Goal: Task Accomplishment & Management: Complete application form

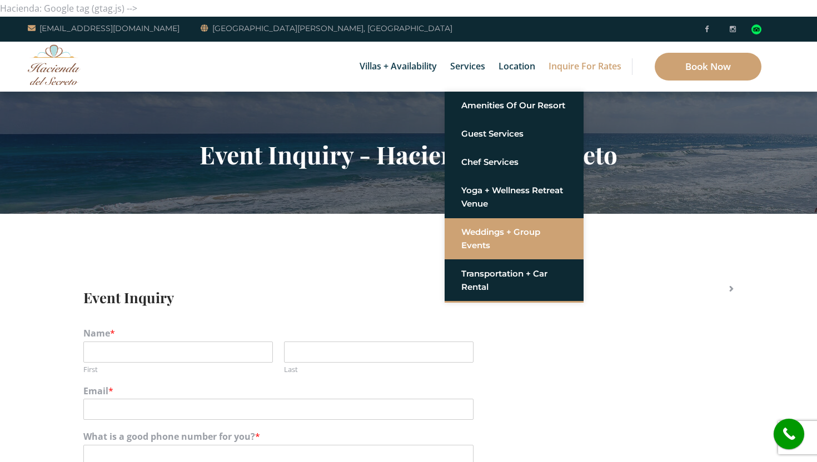
click at [485, 239] on link "Weddings + Group Events" at bounding box center [514, 238] width 106 height 33
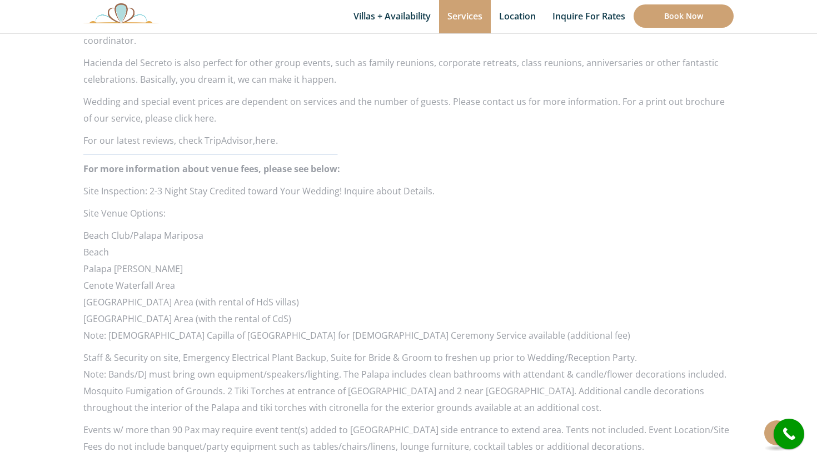
scroll to position [1020, 0]
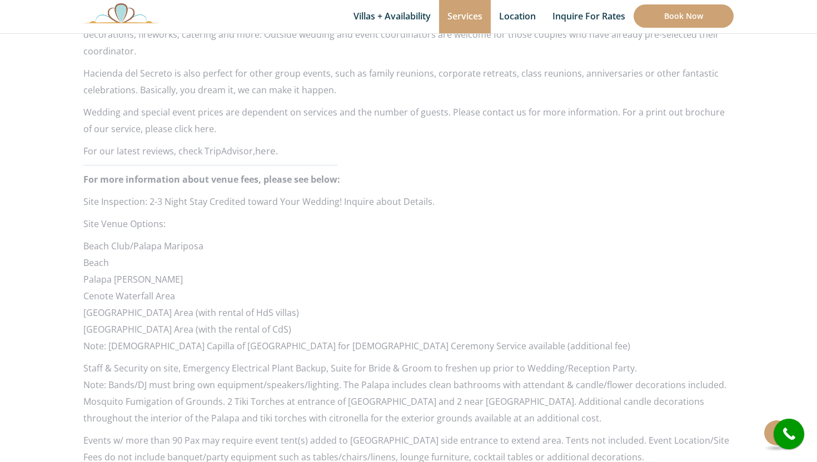
click at [188, 111] on p "Wedding and special event prices are dependent on services and the number of gu…" at bounding box center [408, 120] width 650 height 33
click at [192, 111] on p "Wedding and special event prices are dependent on services and the number of gu…" at bounding box center [408, 120] width 650 height 33
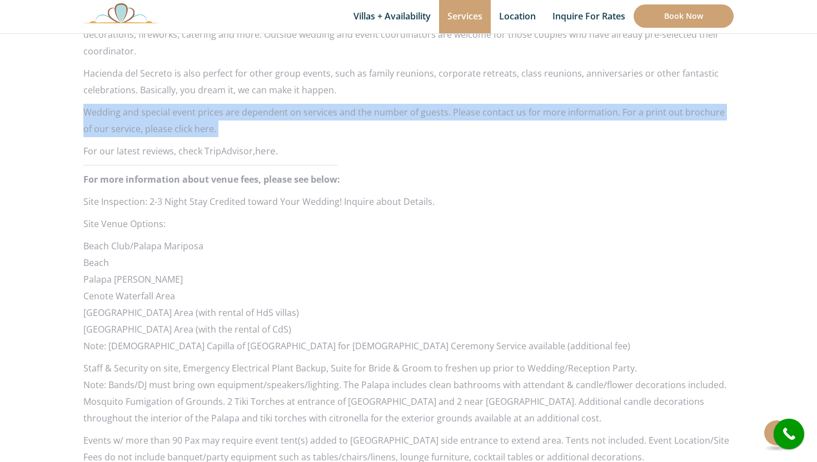
click at [192, 111] on p "Wedding and special event prices are dependent on services and the number of gu…" at bounding box center [408, 120] width 650 height 33
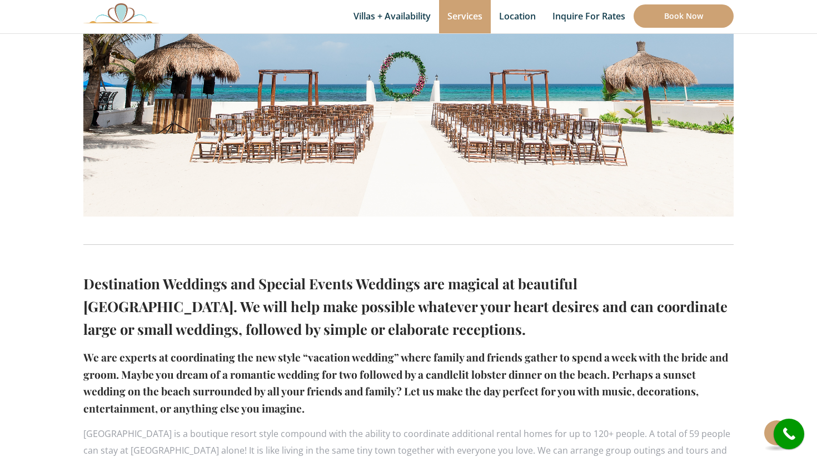
scroll to position [495, 0]
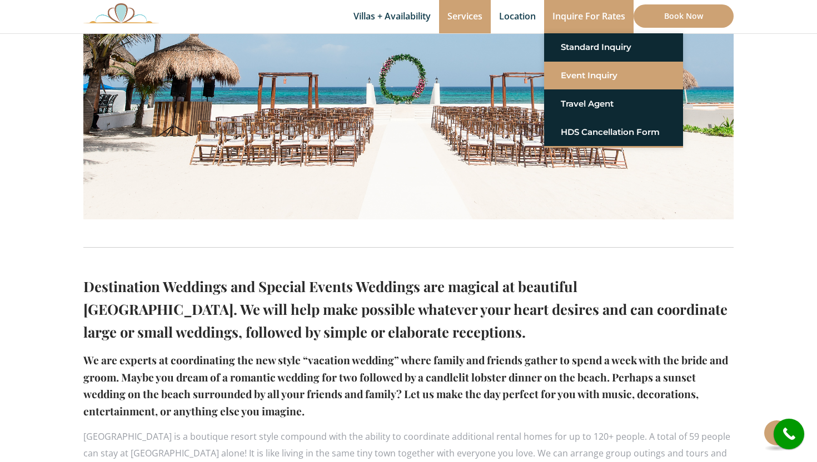
click at [603, 79] on link "Event Inquiry" at bounding box center [614, 76] width 106 height 20
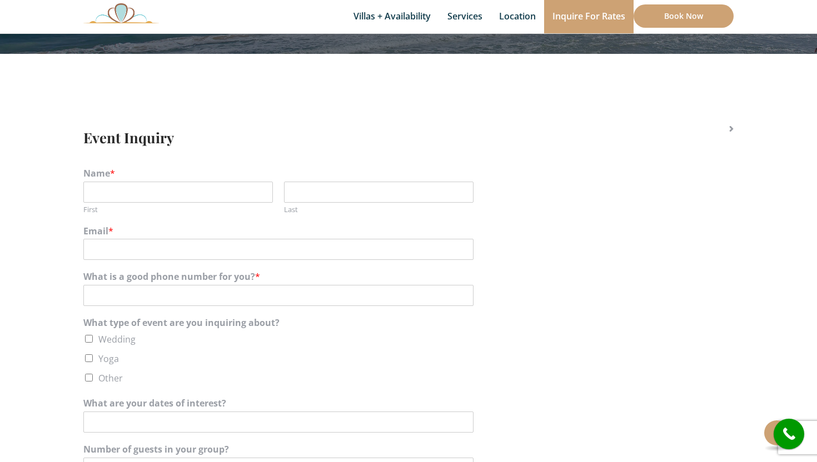
scroll to position [197, 0]
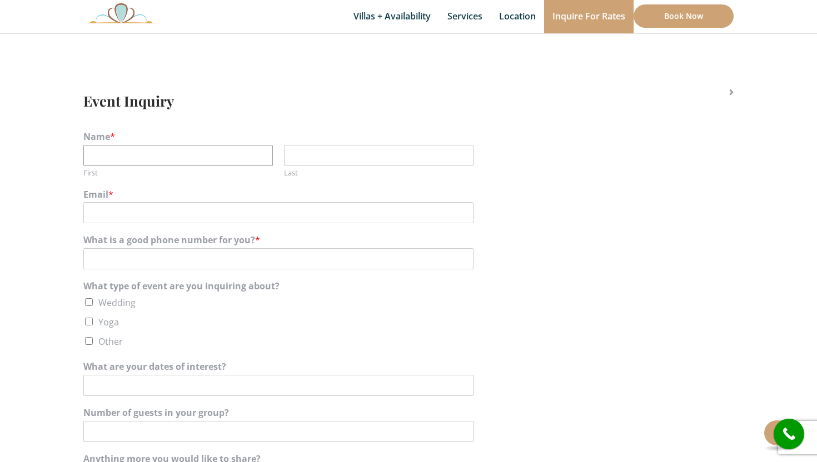
click at [227, 158] on input "First" at bounding box center [177, 155] width 189 height 21
type input "Giovanna"
click at [377, 156] on input "Last" at bounding box center [378, 155] width 189 height 21
type input "Perrucci"
click at [239, 221] on input "Email *" at bounding box center [278, 212] width 390 height 21
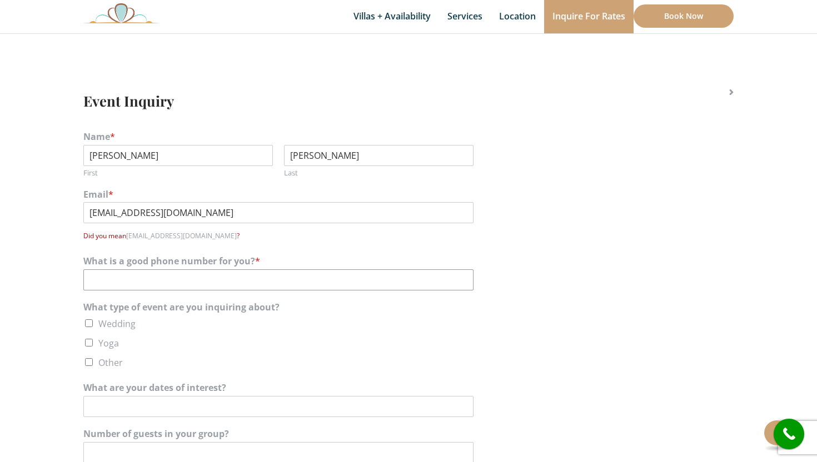
click at [251, 263] on div "What is a good phone number for you? *" at bounding box center [408, 273] width 650 height 46
click at [156, 216] on input "gigi.bueno@iclooud.com" at bounding box center [278, 212] width 390 height 21
type input "gigi.bueno@icloud.com"
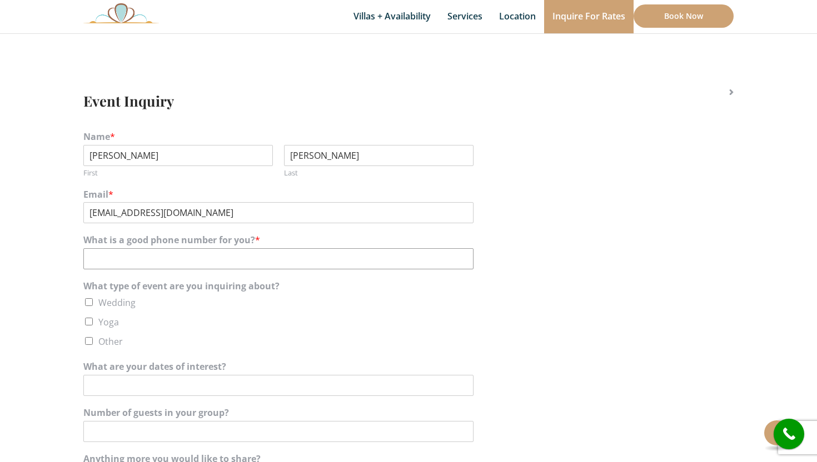
click at [253, 278] on div "Name * Giovanna First Perrucci Last Email * gigi.bueno@icloud.com What is a goo…" at bounding box center [408, 332] width 650 height 413
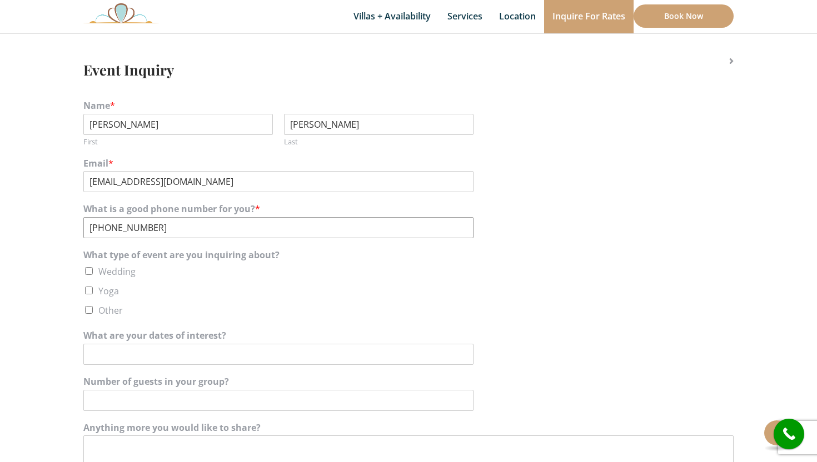
scroll to position [229, 0]
type input "+4915140397462"
click at [88, 269] on input "Wedding" at bounding box center [89, 270] width 8 height 8
checkbox input "true"
click at [166, 355] on input "What are your dates of interest?" at bounding box center [278, 353] width 390 height 21
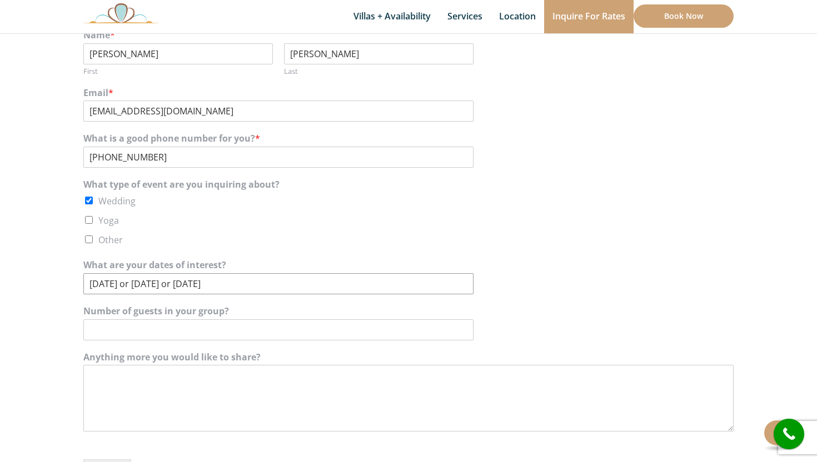
scroll to position [299, 0]
type input "28/11/26 or 04/12/26 or 11/12/26"
click at [178, 327] on input "Number of guests in your group?" at bounding box center [278, 329] width 390 height 21
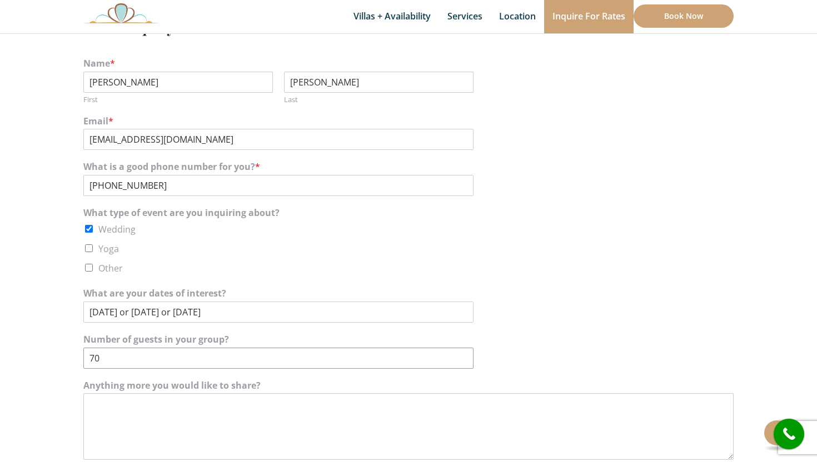
scroll to position [267, 0]
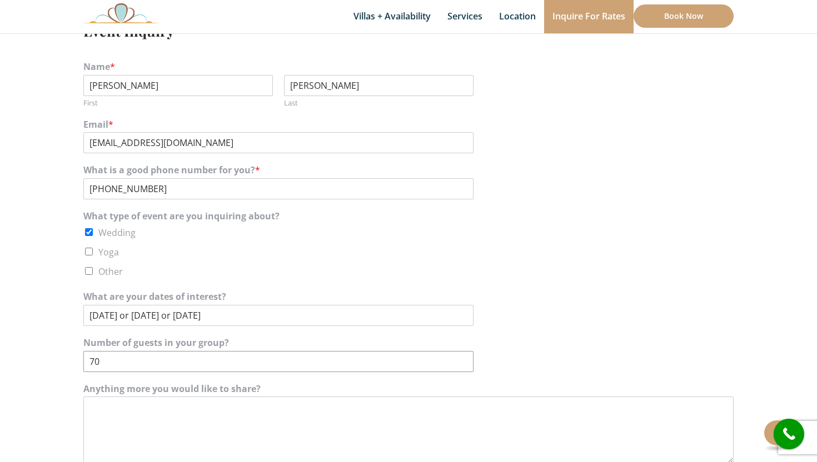
type input "70"
click at [196, 413] on textarea "Anything more you would like to share?" at bounding box center [408, 430] width 650 height 67
type textarea "I"
type textarea "Z"
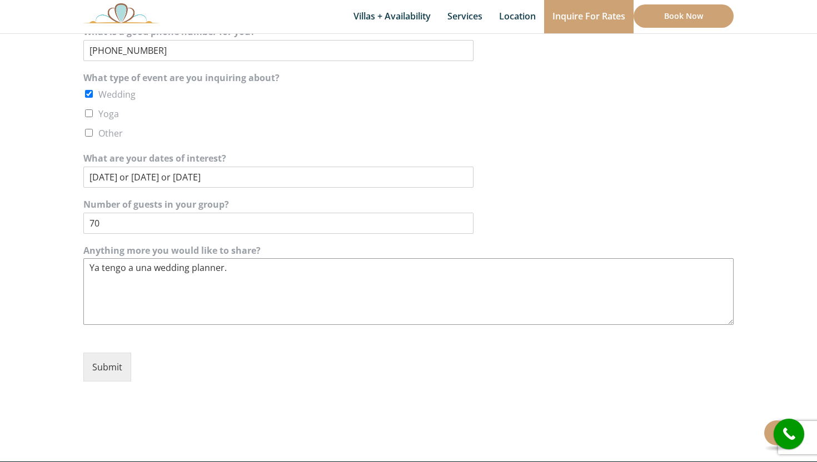
scroll to position [407, 0]
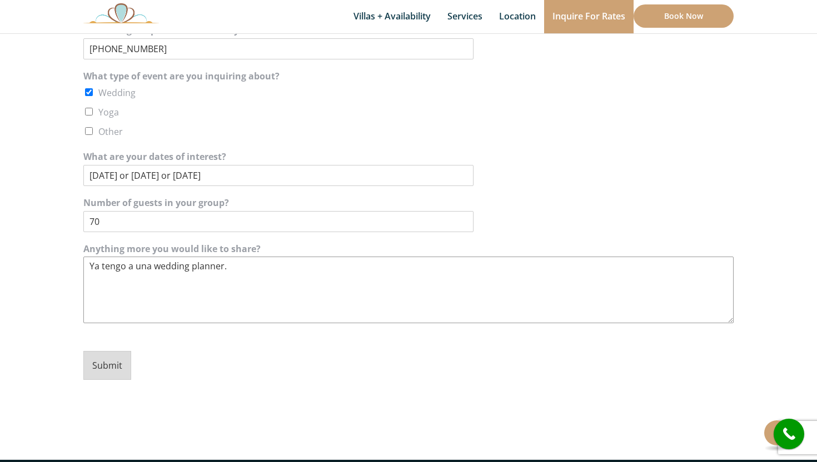
type textarea "Ya tengo a una wedding planner."
click at [104, 366] on button "Submit" at bounding box center [107, 365] width 48 height 29
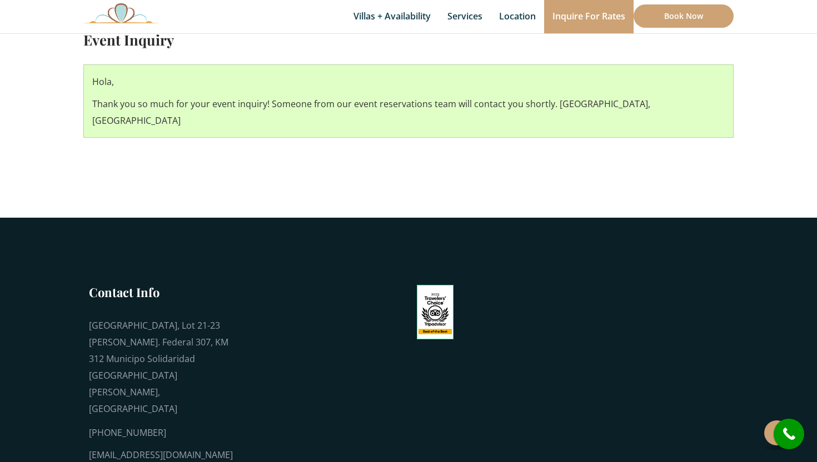
scroll to position [267, 0]
